Goal: Complete application form

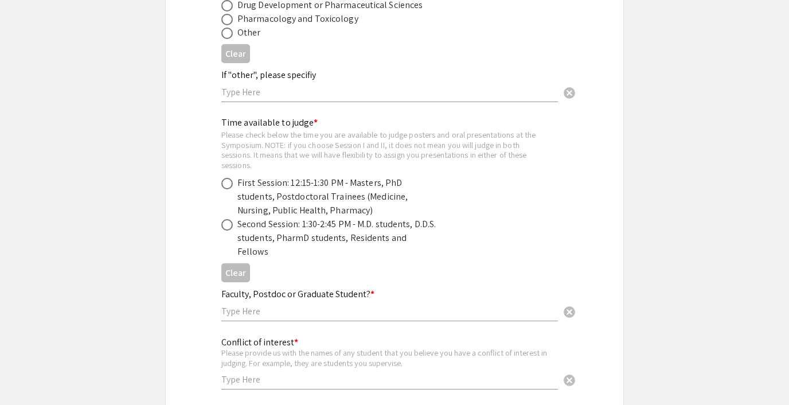
scroll to position [642, 0]
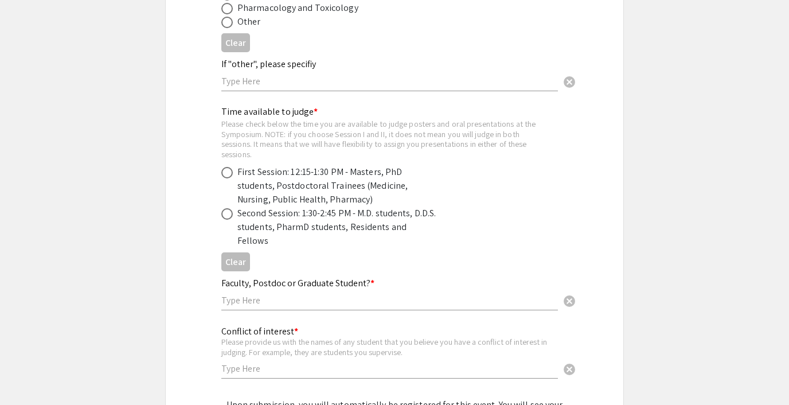
click at [228, 171] on span at bounding box center [226, 172] width 11 height 11
click at [228, 171] on input "radio" at bounding box center [226, 172] width 11 height 11
radio input "true"
click at [225, 211] on span at bounding box center [226, 213] width 11 height 11
click at [225, 211] on input "radio" at bounding box center [226, 213] width 11 height 11
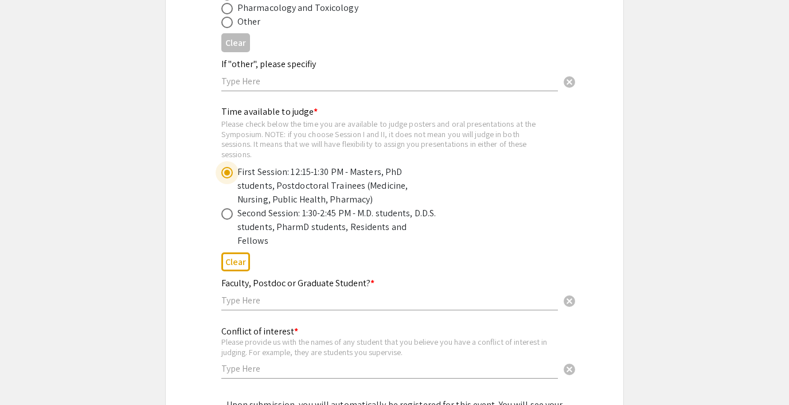
radio input "true"
click at [222, 171] on span at bounding box center [226, 172] width 11 height 11
click at [222, 171] on input "radio" at bounding box center [226, 172] width 11 height 11
radio input "true"
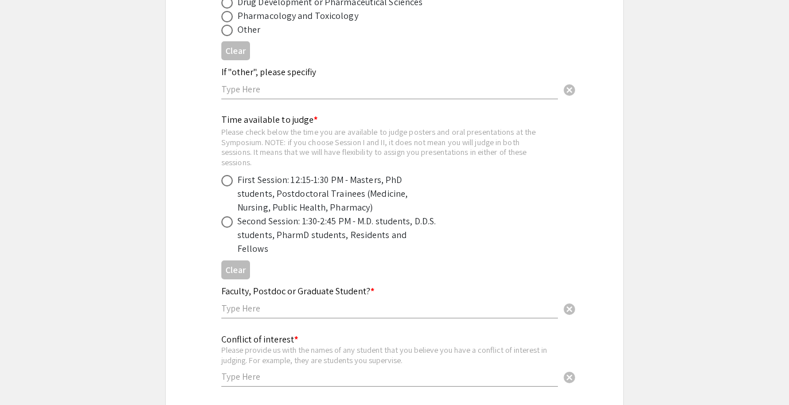
scroll to position [635, 0]
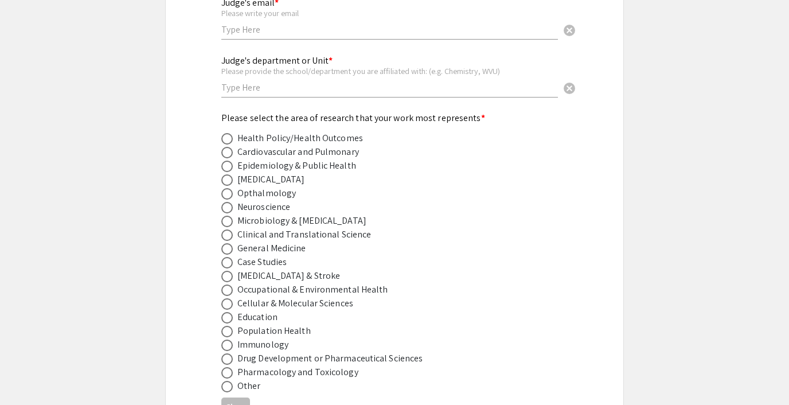
scroll to position [233, 0]
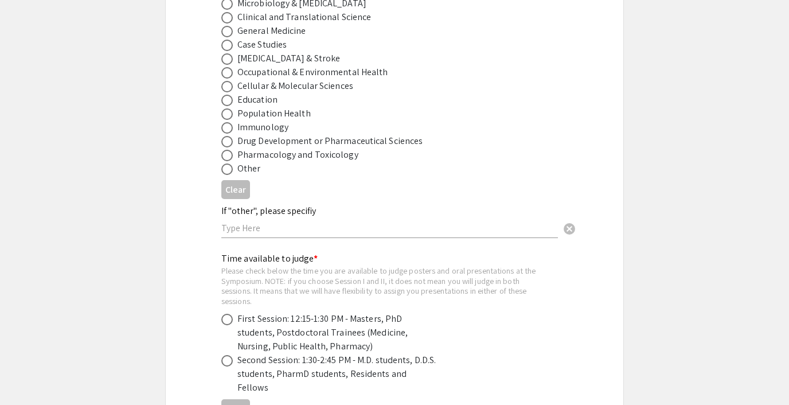
scroll to position [640, 0]
